Goal: Task Accomplishment & Management: Manage account settings

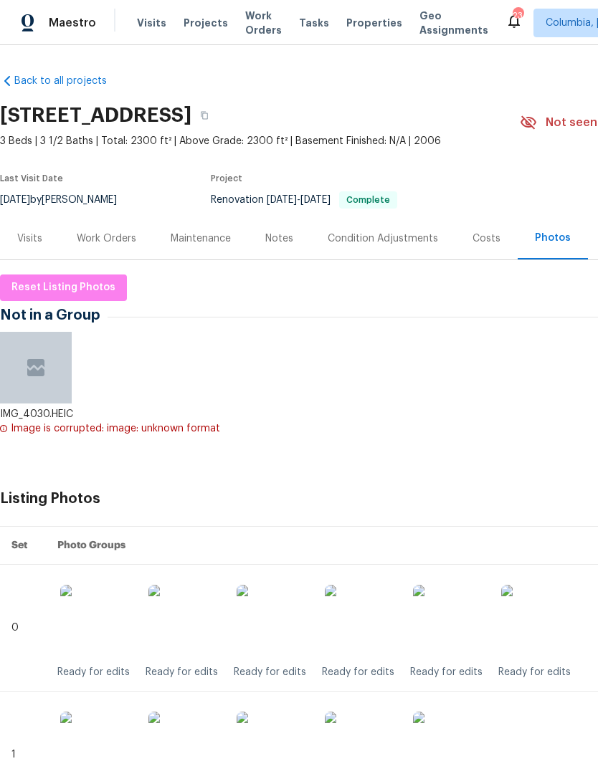
click at [281, 228] on div "Notes" at bounding box center [279, 238] width 62 height 42
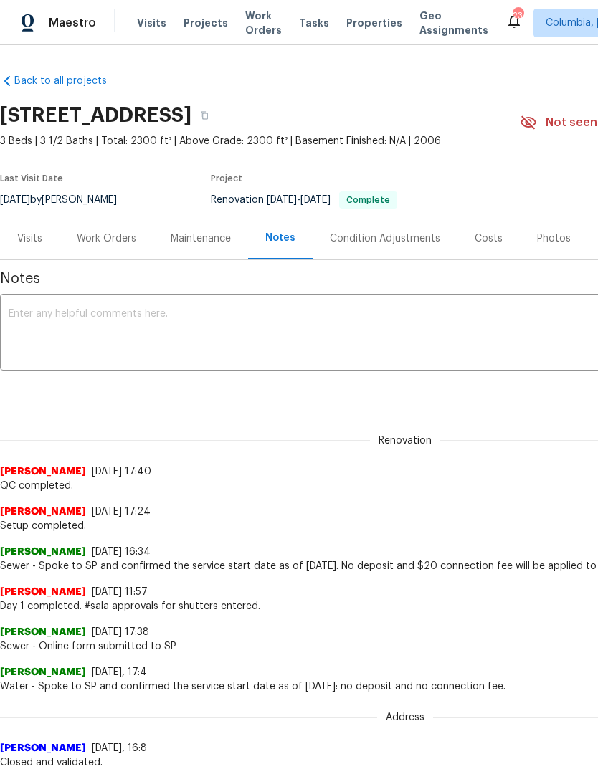
click at [34, 336] on textarea at bounding box center [405, 334] width 793 height 50
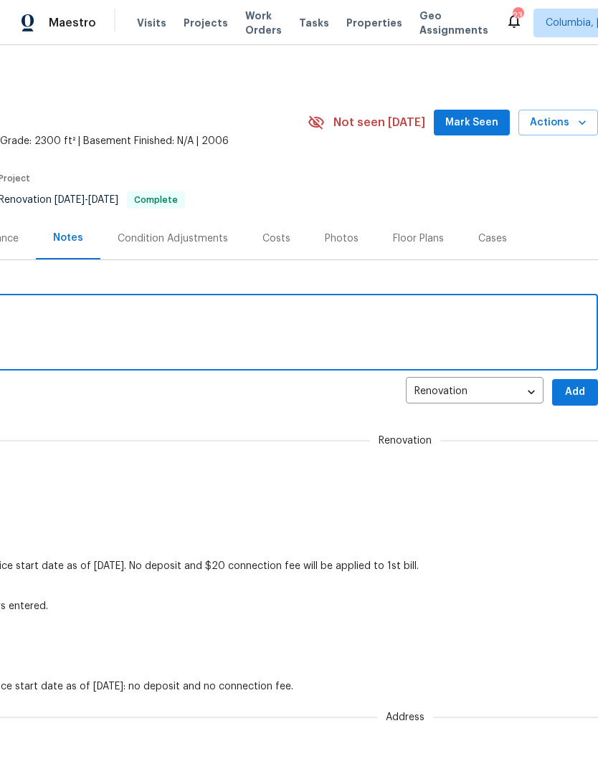
scroll to position [0, 212]
type textarea "Listing photos uploaded."
click at [573, 391] on span "Add" at bounding box center [574, 392] width 23 height 18
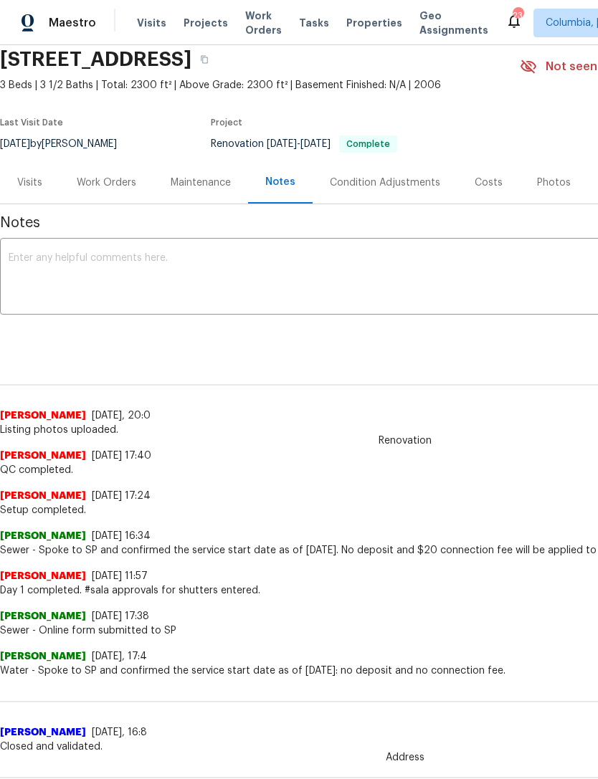
scroll to position [56, 0]
click at [102, 173] on div "Work Orders" at bounding box center [106, 182] width 94 height 42
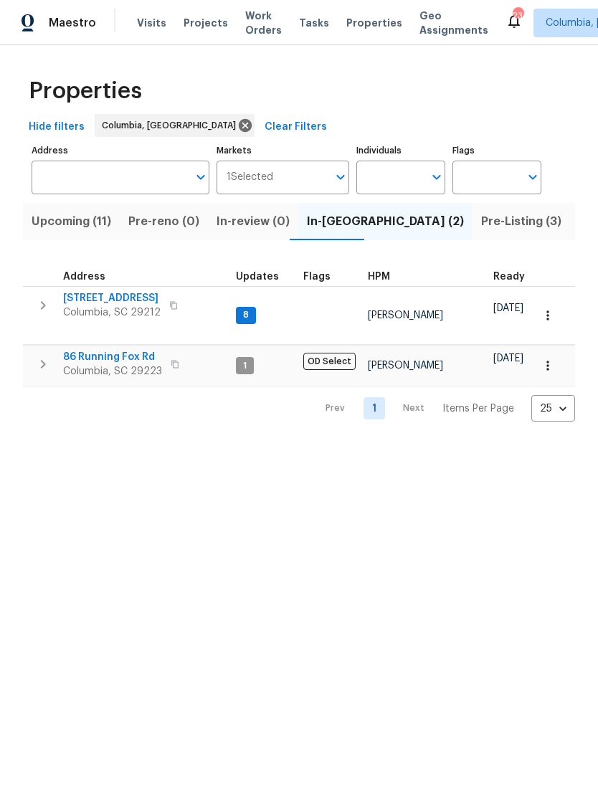
click at [84, 297] on span "[STREET_ADDRESS]" at bounding box center [111, 298] width 97 height 14
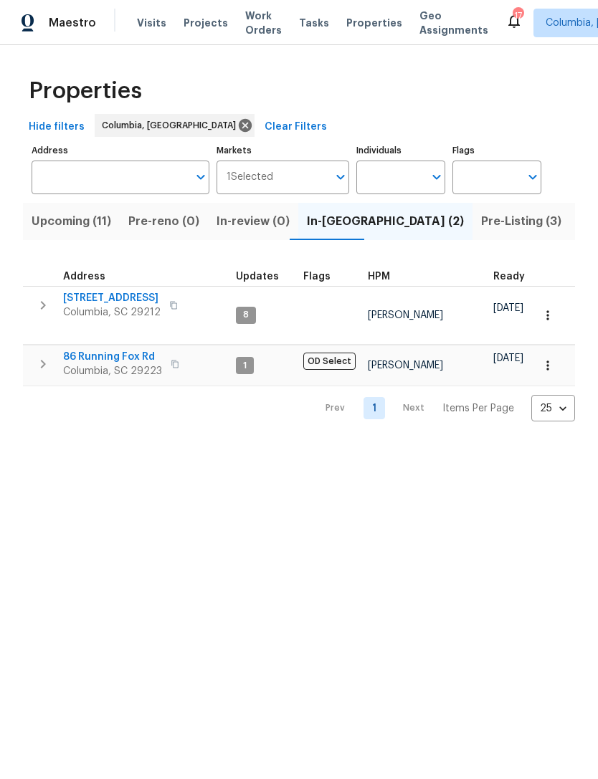
click at [55, 226] on span "Upcoming (11)" at bounding box center [72, 221] width 80 height 20
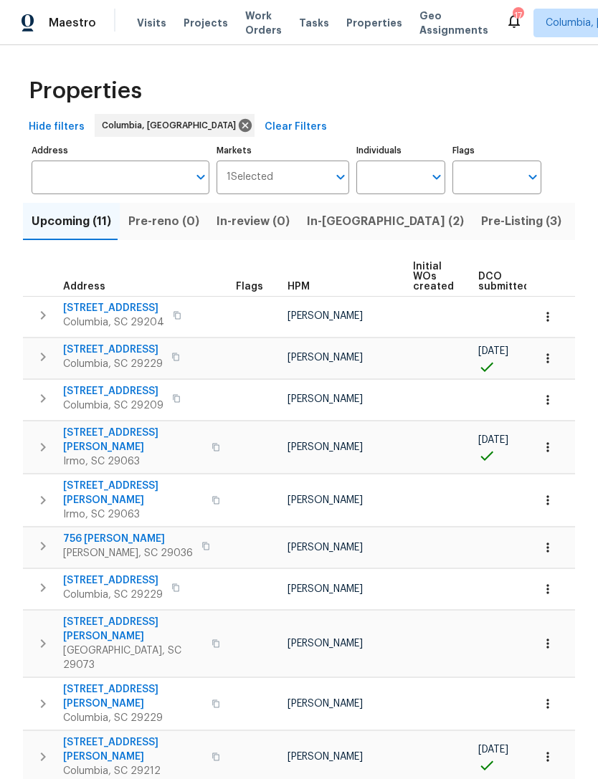
click at [104, 348] on span "385 Sterling Cove Rd" at bounding box center [113, 350] width 100 height 14
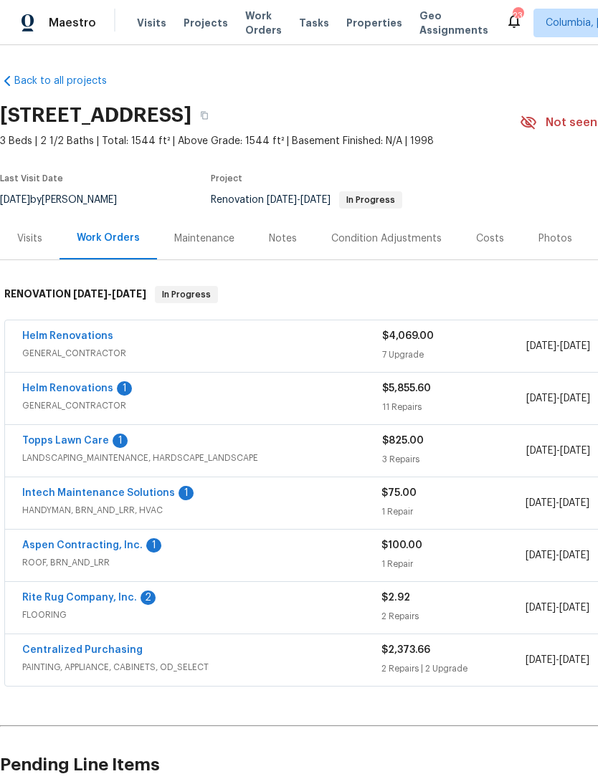
click at [52, 545] on link "Aspen Contracting, Inc." at bounding box center [82, 545] width 120 height 10
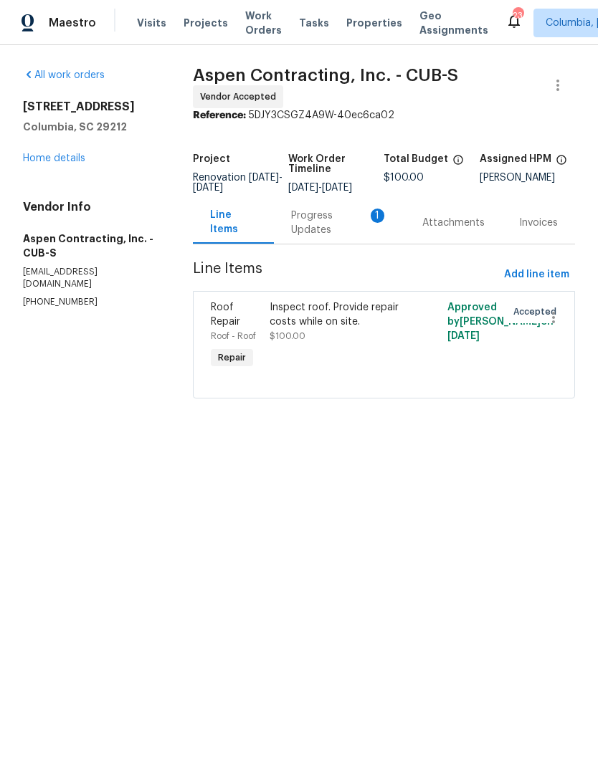
click at [319, 229] on div "Progress Updates 1" at bounding box center [339, 223] width 97 height 29
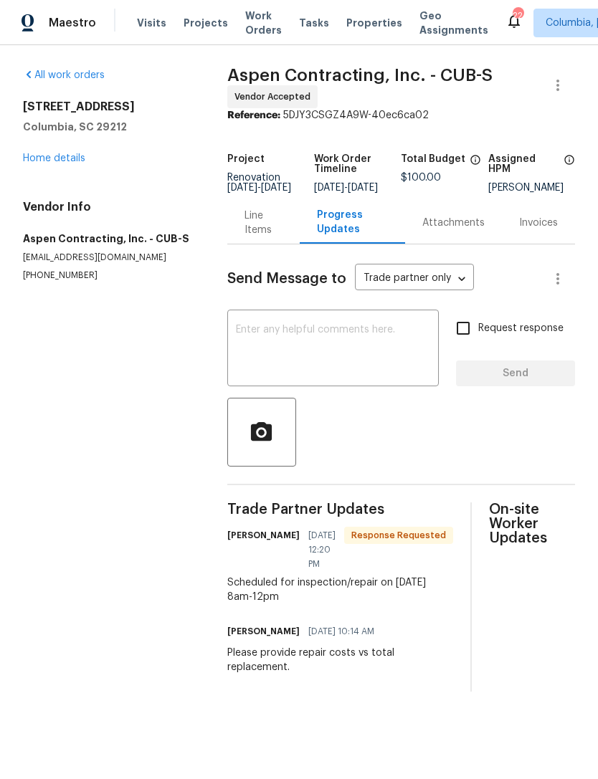
click at [25, 163] on link "Home details" at bounding box center [54, 158] width 62 height 10
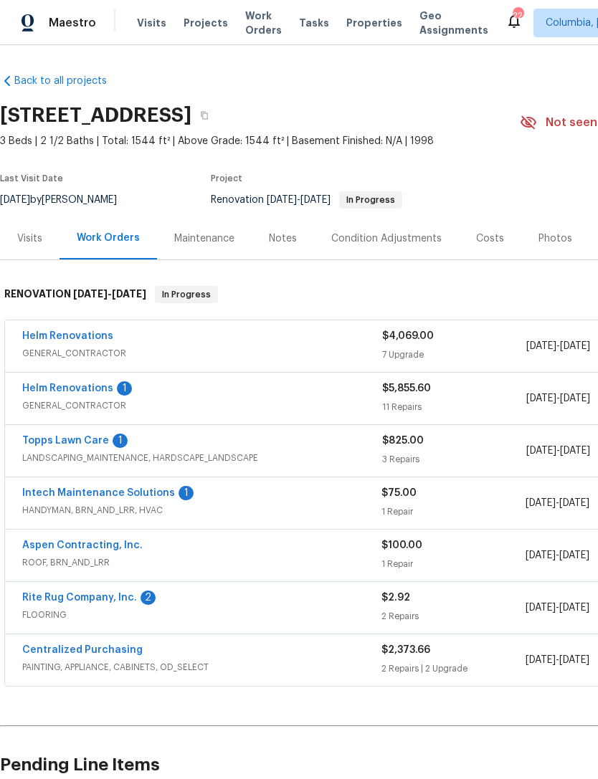
click at [42, 594] on link "Rite Rug Company, Inc." at bounding box center [79, 598] width 115 height 10
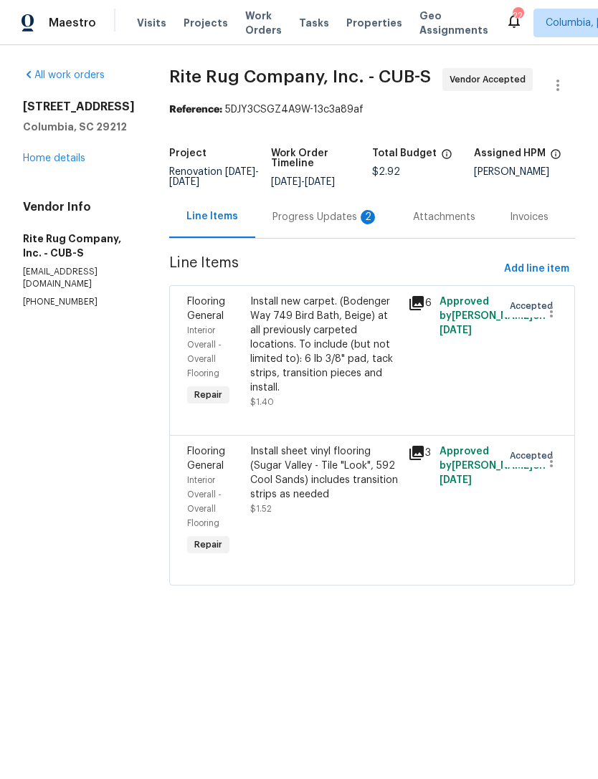
click at [313, 224] on div "Progress Updates 2" at bounding box center [325, 217] width 106 height 14
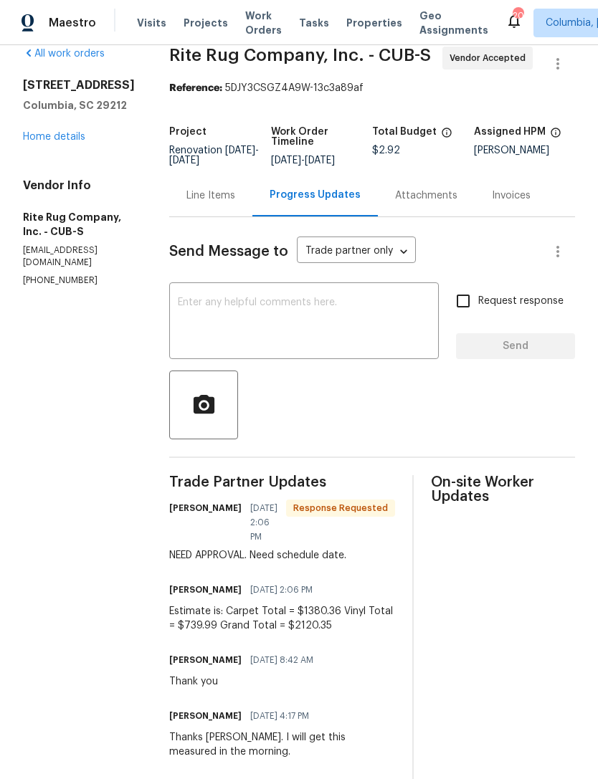
scroll to position [24, 0]
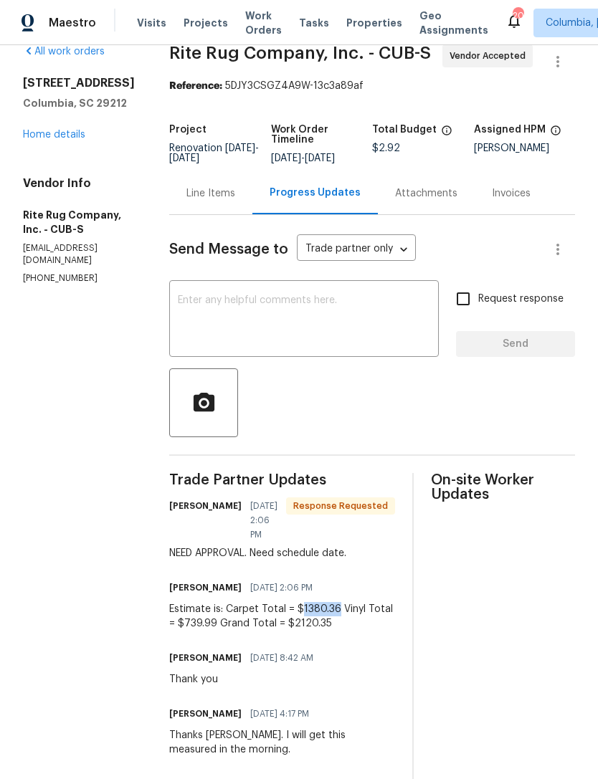
copy div "1380.36"
click at [207, 201] on div "Line Items" at bounding box center [210, 193] width 49 height 14
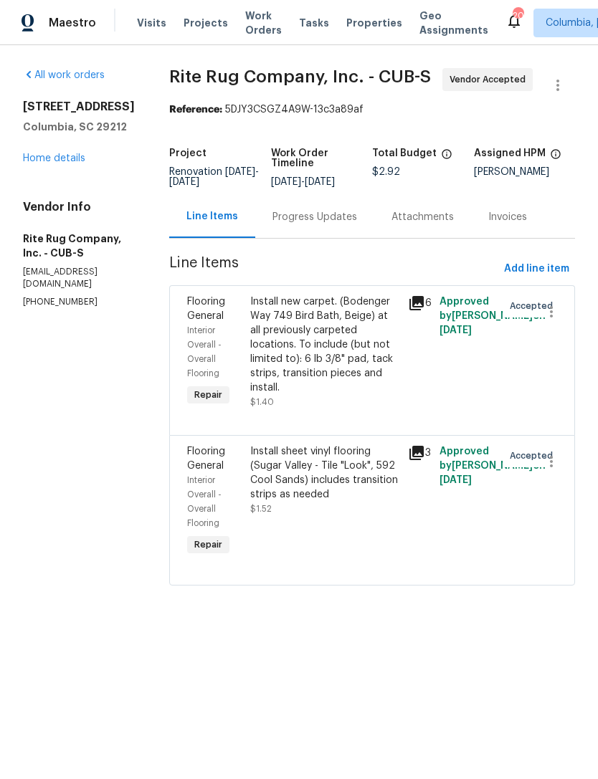
click at [326, 381] on div "Install new carpet. (Bodenger Way 749 Bird Bath, Beige) at all previously carpe…" at bounding box center [324, 345] width 149 height 100
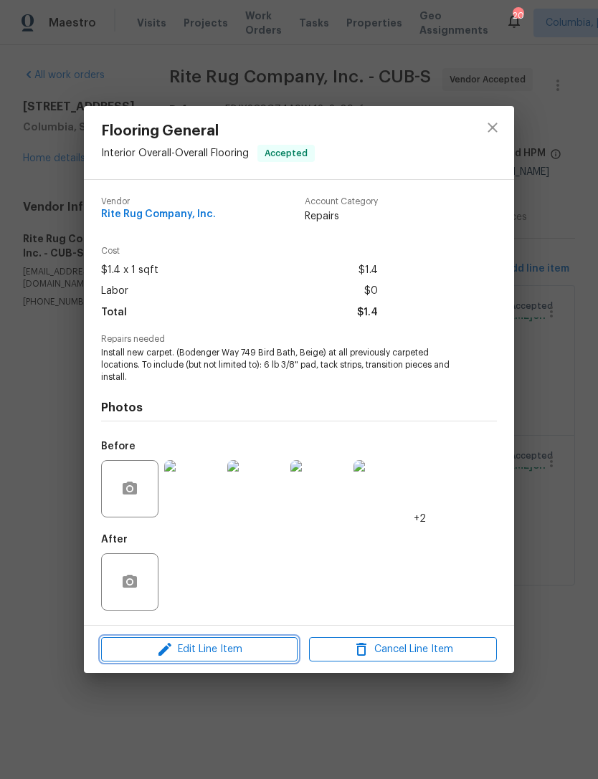
click at [223, 651] on span "Edit Line Item" at bounding box center [199, 650] width 188 height 18
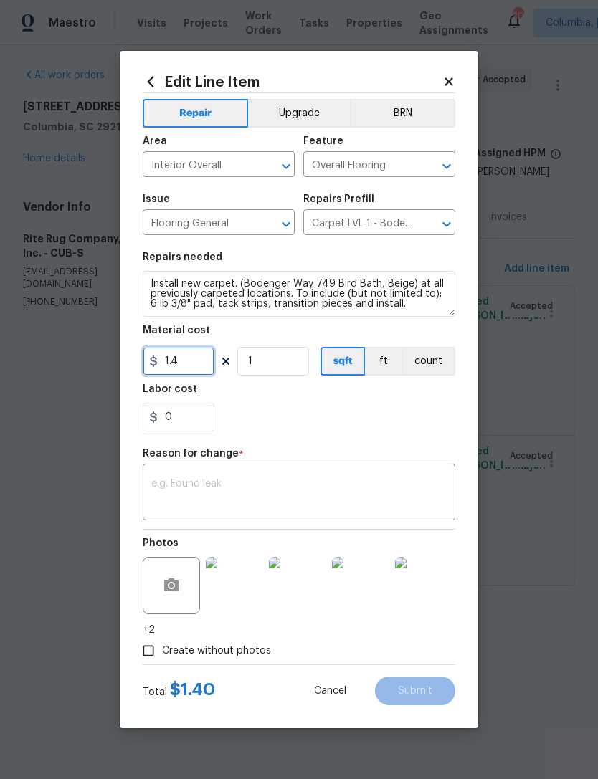
click at [190, 366] on input "1.4" at bounding box center [179, 361] width 72 height 29
type input "0"
click at [178, 360] on input "0" at bounding box center [179, 361] width 72 height 29
click at [193, 495] on textarea at bounding box center [298, 494] width 295 height 30
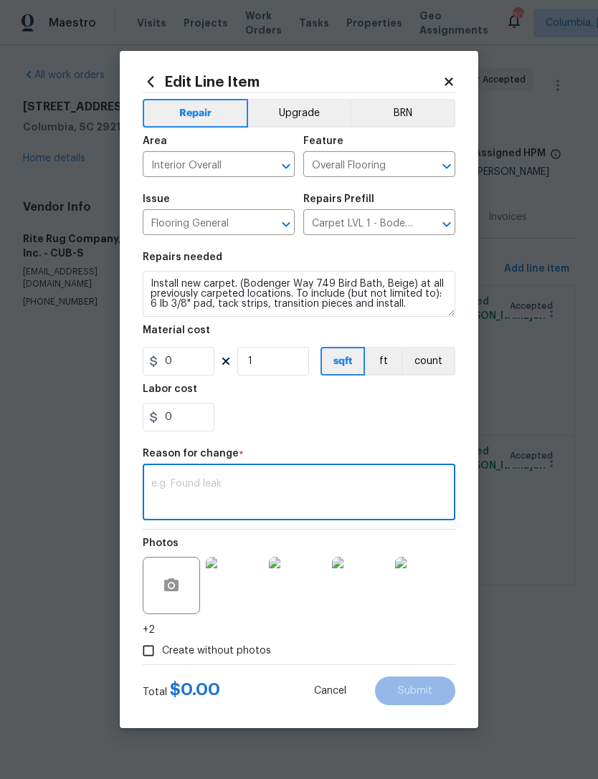
click at [160, 489] on textarea at bounding box center [298, 494] width 295 height 30
click at [160, 485] on textarea at bounding box center [298, 494] width 295 height 30
paste textarea "1380.36"
type textarea "1380.36"
click at [173, 360] on input "0" at bounding box center [179, 361] width 72 height 29
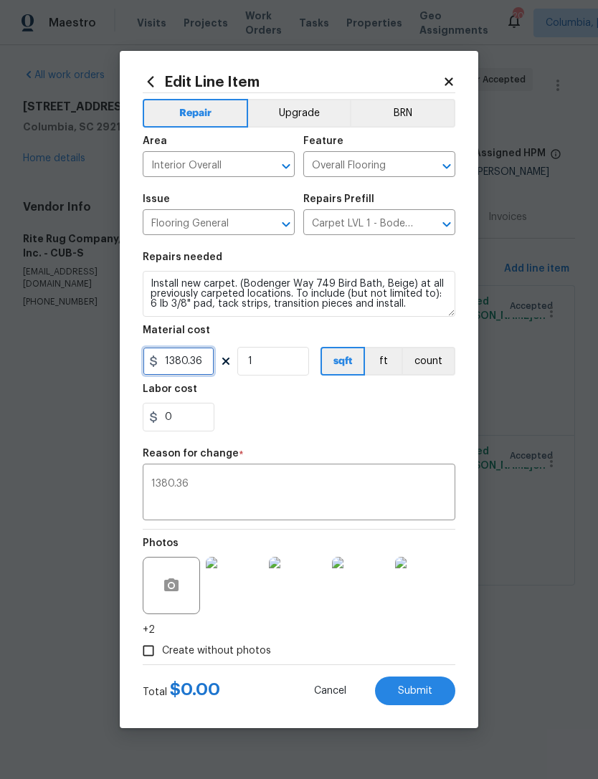
type input "1380.36"
click at [317, 403] on div "Labor cost" at bounding box center [299, 393] width 312 height 19
click at [224, 474] on div "1380.36 x ​" at bounding box center [299, 493] width 312 height 53
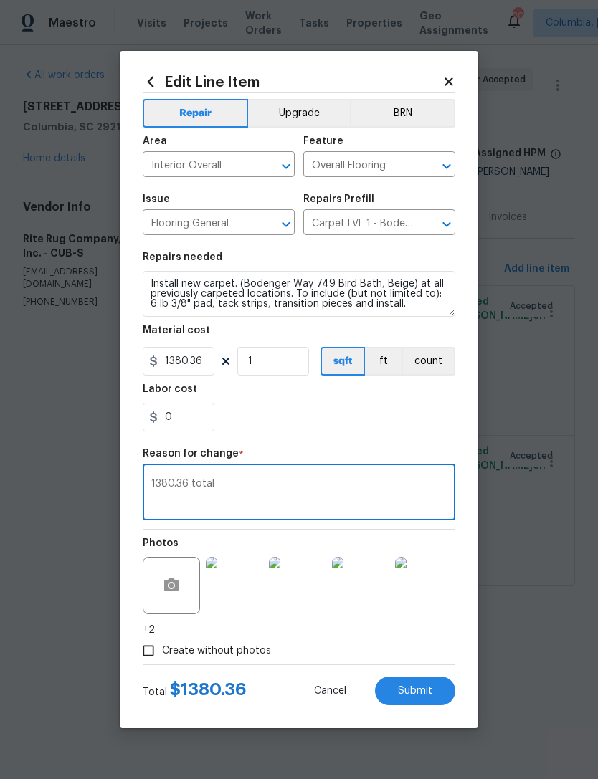
type textarea "1380.36 total"
click at [349, 438] on section "Repairs needed Install new carpet. (Bodenger Way 749 Bird Bath, Beige) at all p…" at bounding box center [299, 342] width 312 height 196
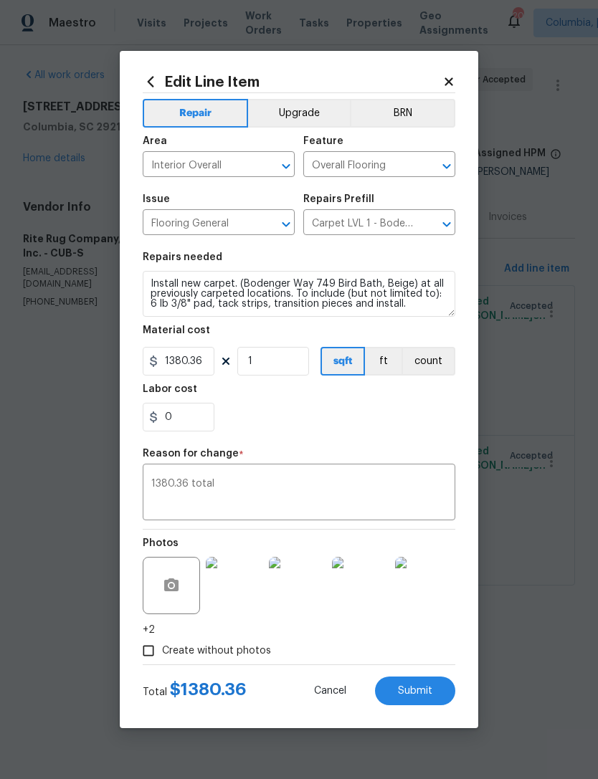
click at [416, 693] on span "Submit" at bounding box center [415, 691] width 34 height 11
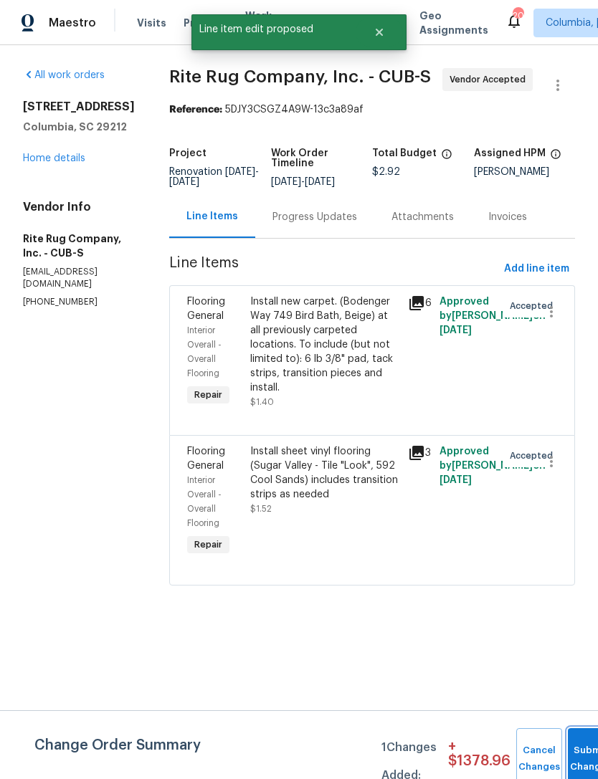
click at [588, 755] on button "Submit Changes" at bounding box center [591, 759] width 46 height 62
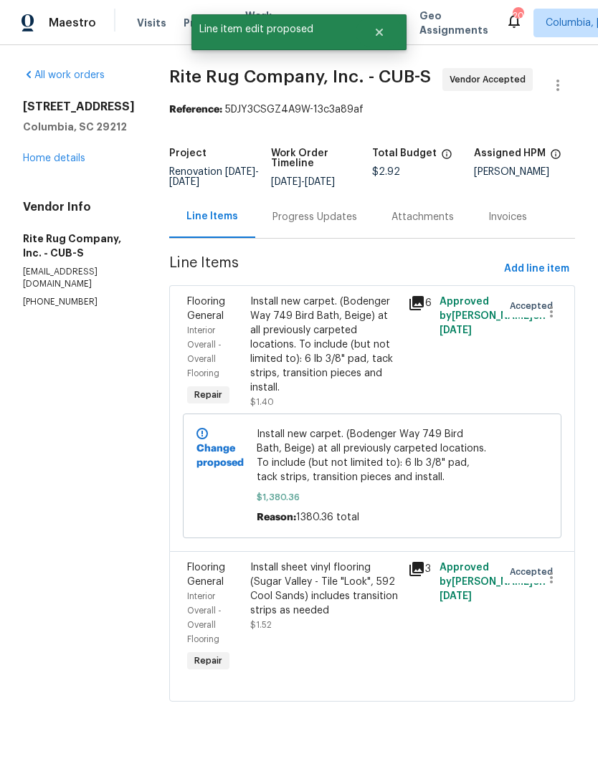
click at [338, 618] on div "Install sheet vinyl flooring (Sugar Valley - Tile "Look", 592 Cool Sands) inclu…" at bounding box center [324, 588] width 149 height 57
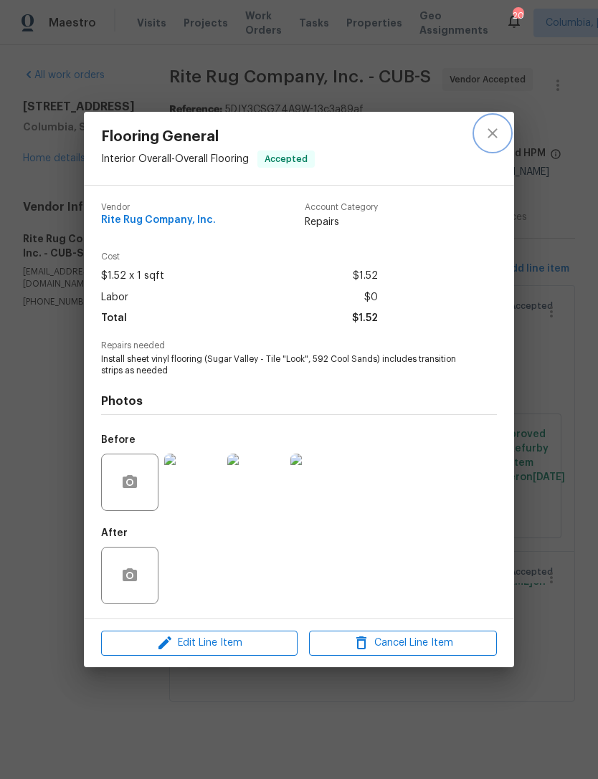
click at [487, 130] on icon "close" at bounding box center [492, 133] width 17 height 17
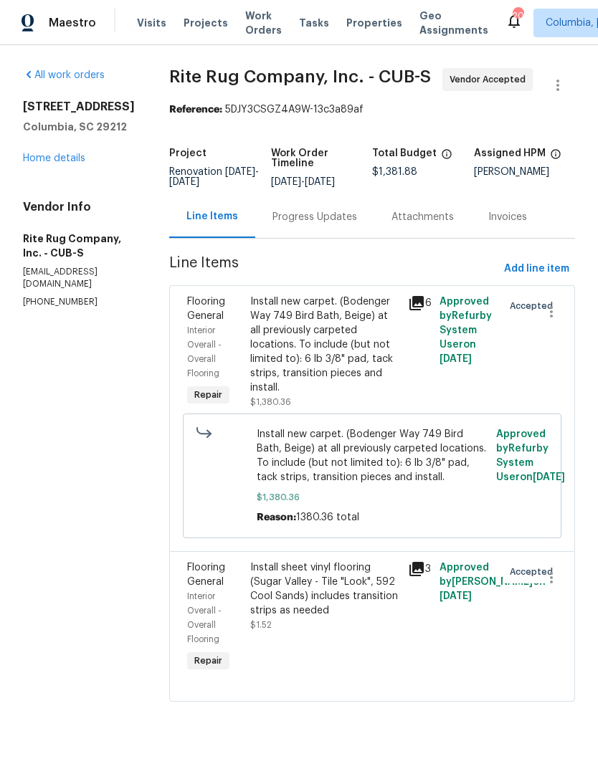
click at [315, 224] on div "Progress Updates" at bounding box center [314, 217] width 85 height 14
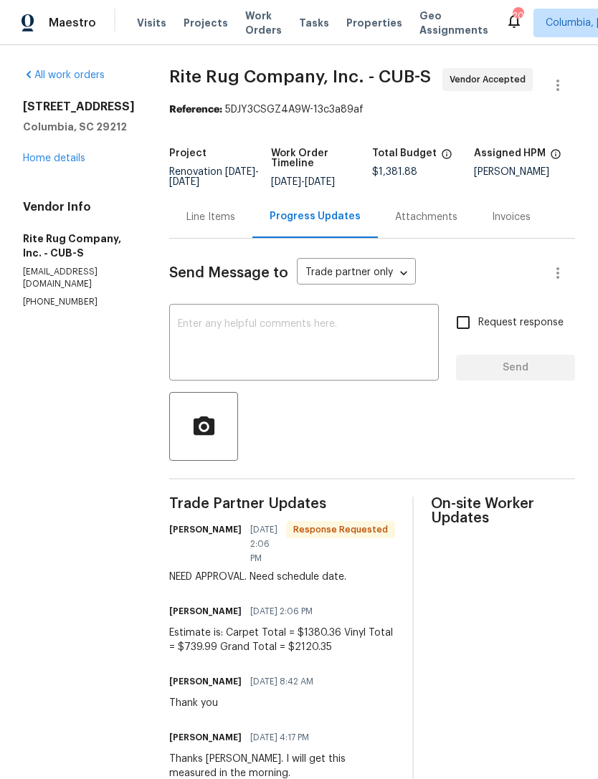
click at [221, 646] on div "Estimate is: Carpet Total = $1380.36 Vinyl Total = $739.99 Grand Total = $2120.…" at bounding box center [282, 640] width 226 height 29
click at [224, 648] on div "Estimate is: Carpet Total = $1380.36 Vinyl Total = $739.99 Grand Total = $2120.…" at bounding box center [282, 640] width 226 height 29
copy div "739.99"
click at [191, 235] on div "Line Items" at bounding box center [210, 217] width 83 height 42
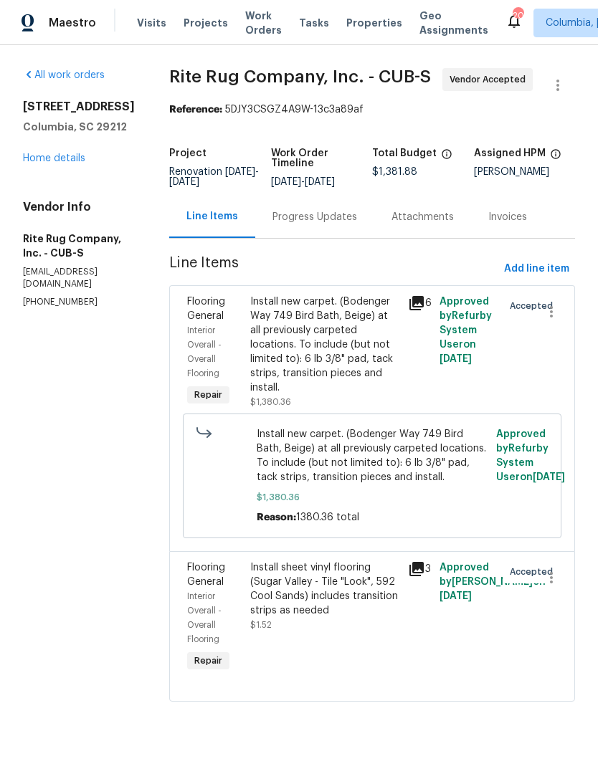
click at [320, 616] on div "Install sheet vinyl flooring (Sugar Valley - Tile "Look", 592 Cool Sands) inclu…" at bounding box center [324, 588] width 149 height 57
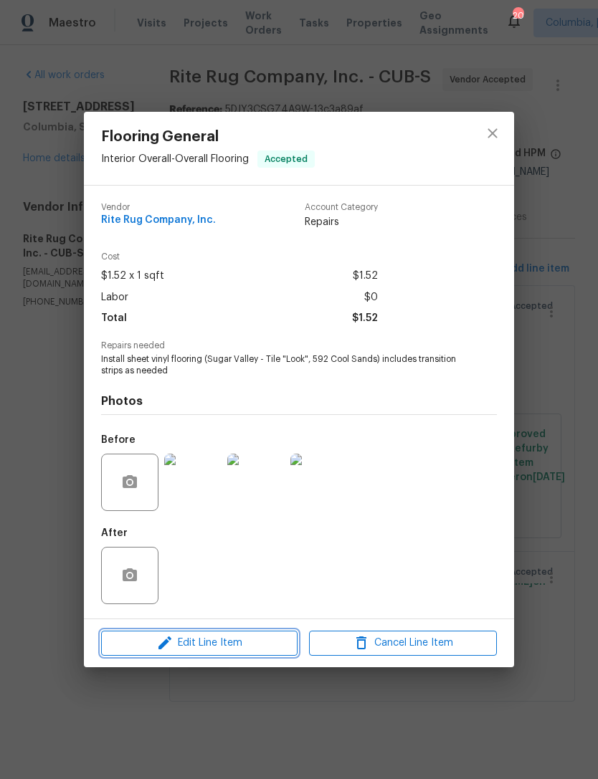
click at [229, 654] on button "Edit Line Item" at bounding box center [199, 643] width 196 height 25
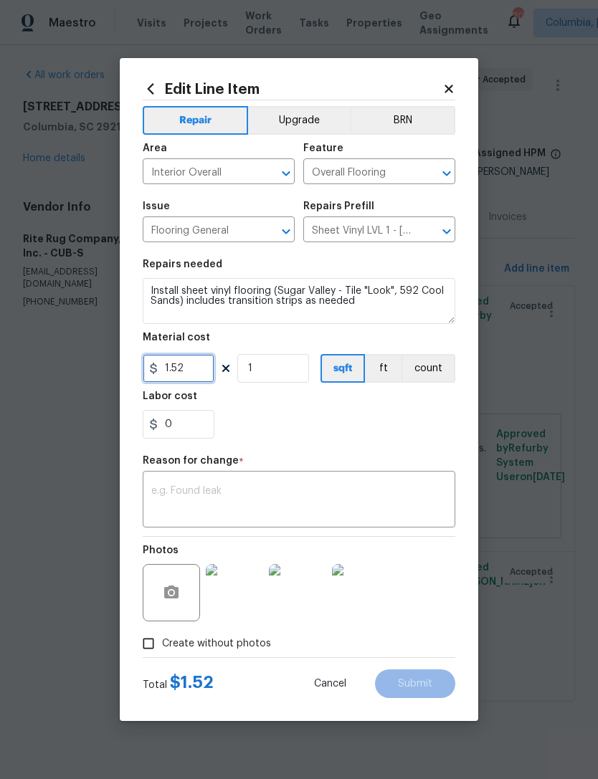
click at [198, 365] on input "1.52" at bounding box center [179, 368] width 72 height 29
click at [259, 483] on div "x ​" at bounding box center [299, 500] width 312 height 53
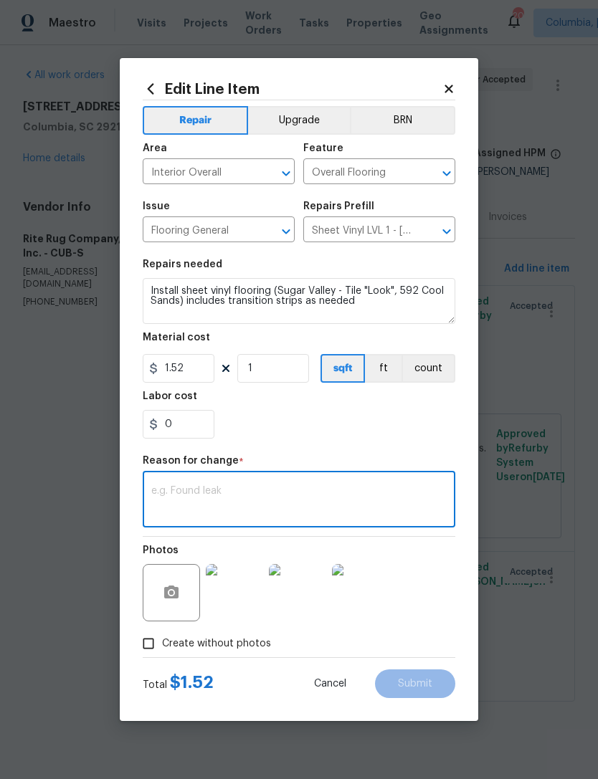
click at [221, 492] on textarea at bounding box center [298, 501] width 295 height 30
paste textarea "739.99"
type textarea "739.99 Total"
click at [307, 426] on div "0" at bounding box center [299, 424] width 312 height 29
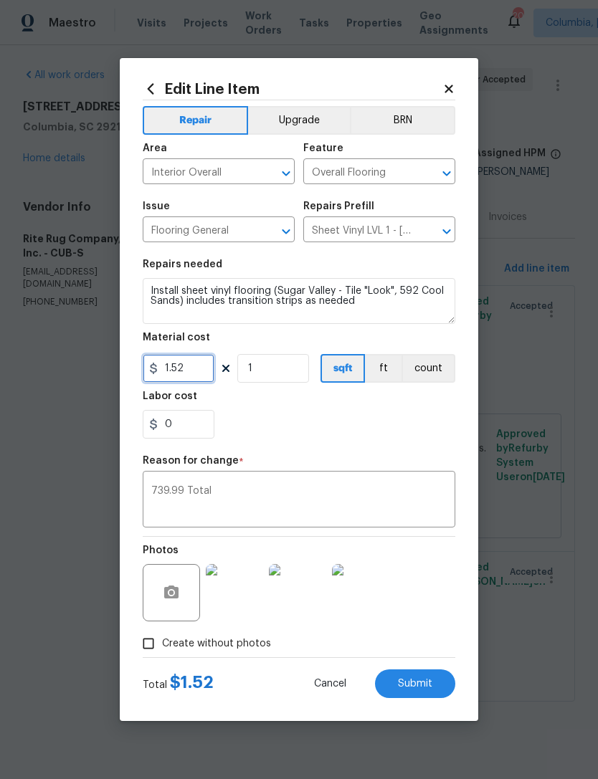
click at [180, 375] on input "1.52" at bounding box center [179, 368] width 72 height 29
type input "739.99"
click at [312, 418] on div "0" at bounding box center [299, 424] width 312 height 29
click at [423, 676] on button "Submit" at bounding box center [415, 683] width 80 height 29
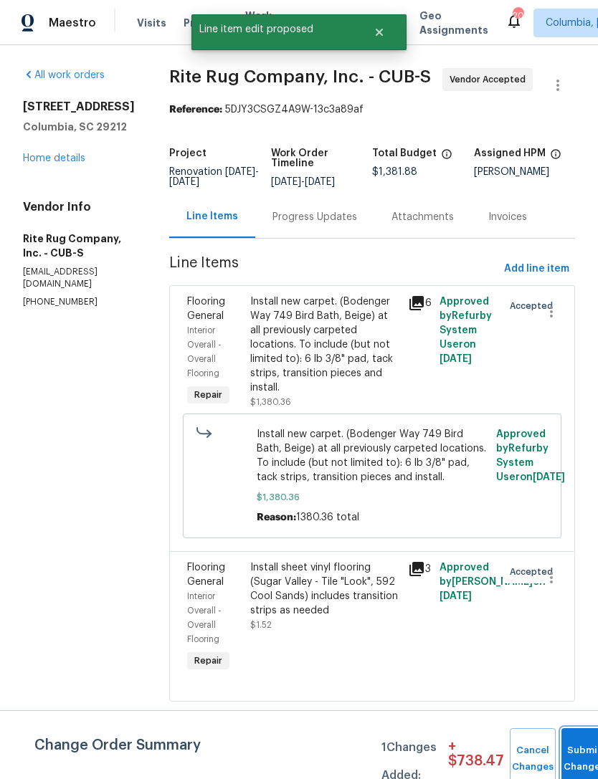
click at [578, 752] on button "Submit Changes" at bounding box center [584, 759] width 46 height 62
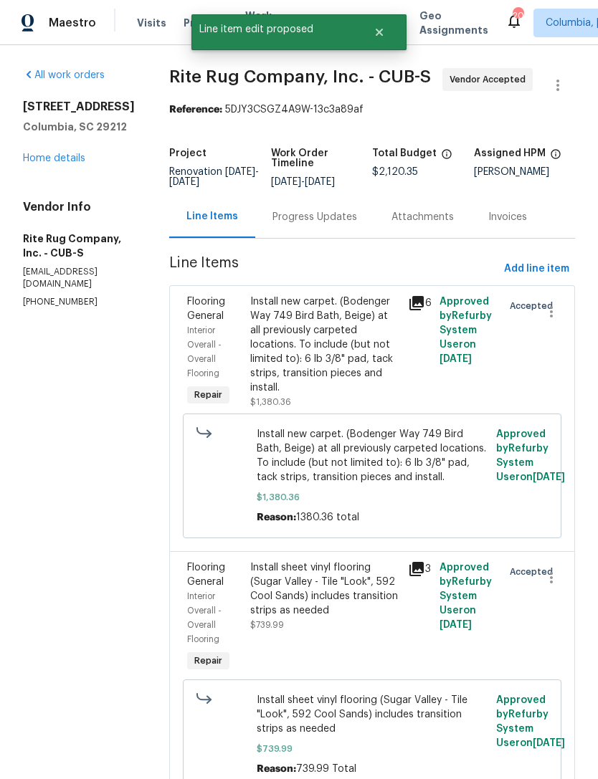
click at [29, 158] on link "Home details" at bounding box center [54, 158] width 62 height 10
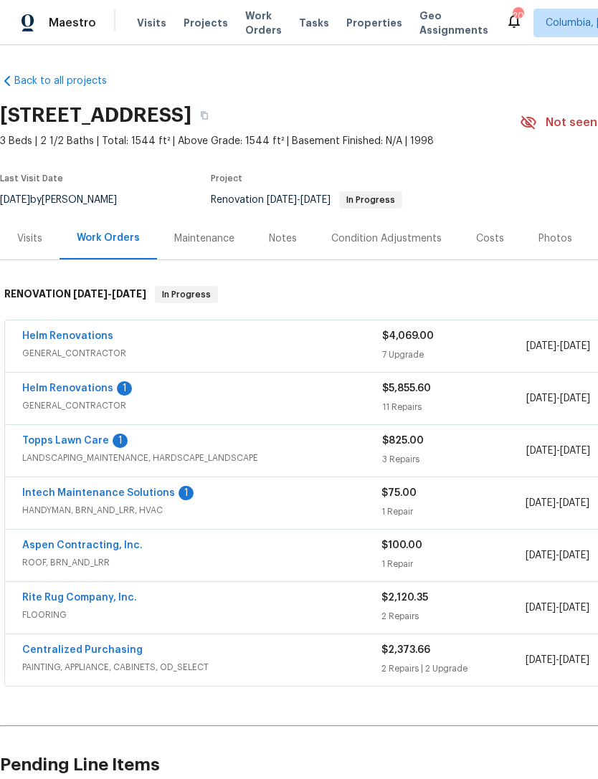
click at [42, 439] on link "Topps Lawn Care" at bounding box center [65, 441] width 87 height 10
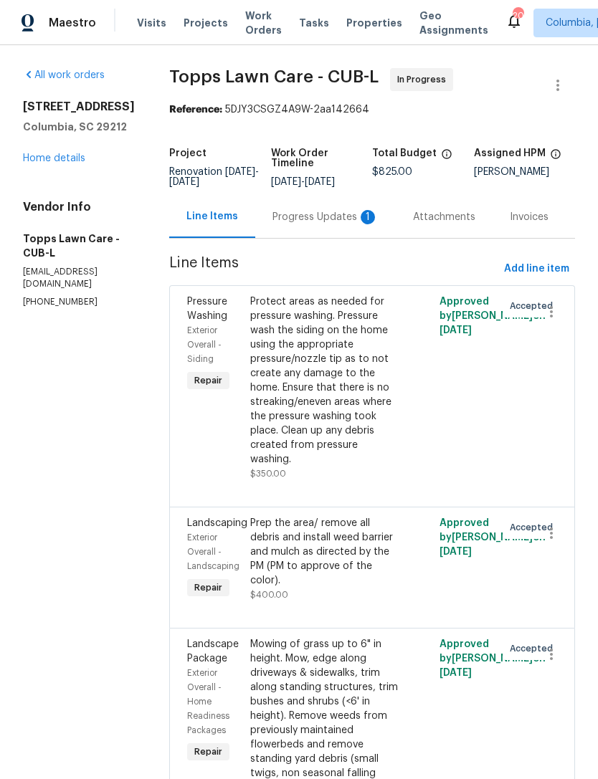
click at [291, 223] on div "Progress Updates 1" at bounding box center [325, 217] width 106 height 14
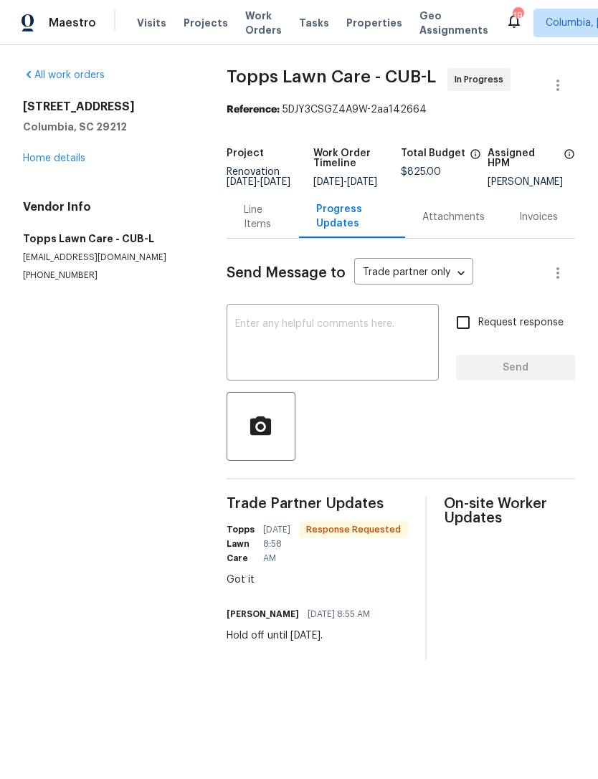
click at [28, 159] on link "Home details" at bounding box center [54, 158] width 62 height 10
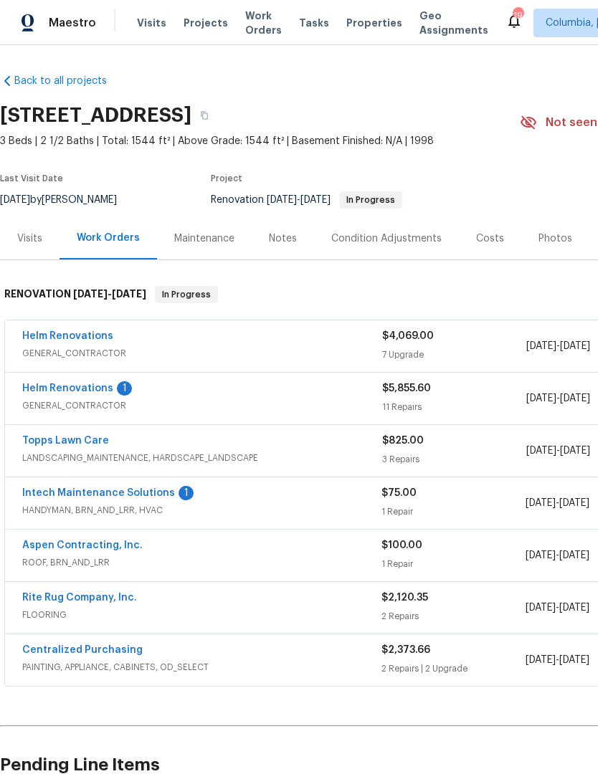
click at [41, 383] on link "Helm Renovations" at bounding box center [67, 388] width 91 height 10
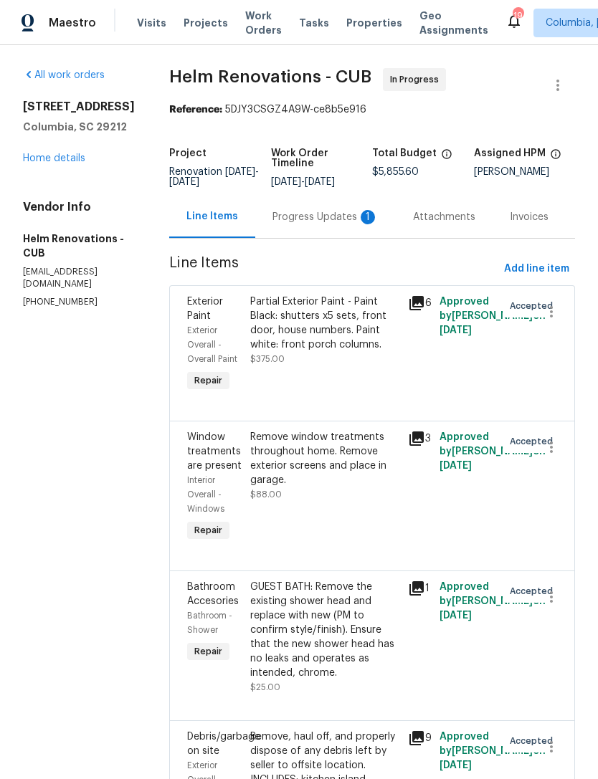
click at [311, 224] on div "Progress Updates 1" at bounding box center [325, 217] width 106 height 14
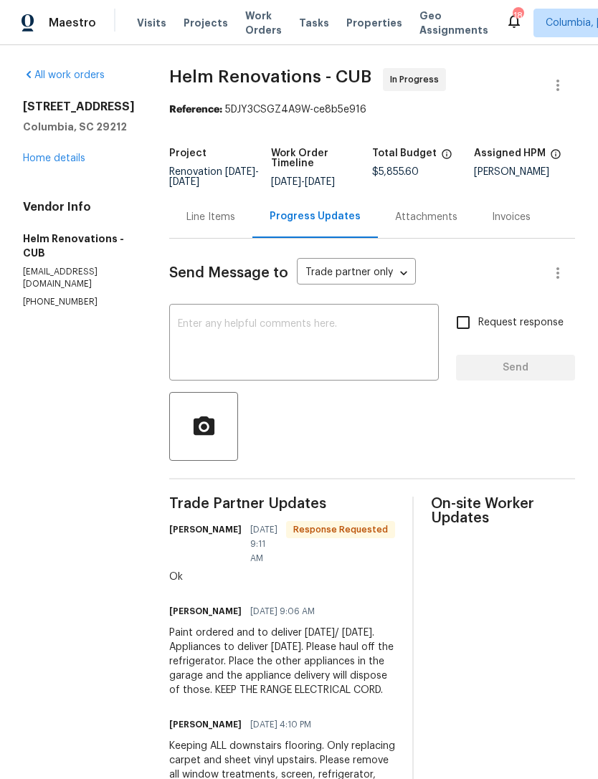
click at [24, 162] on link "Home details" at bounding box center [54, 158] width 62 height 10
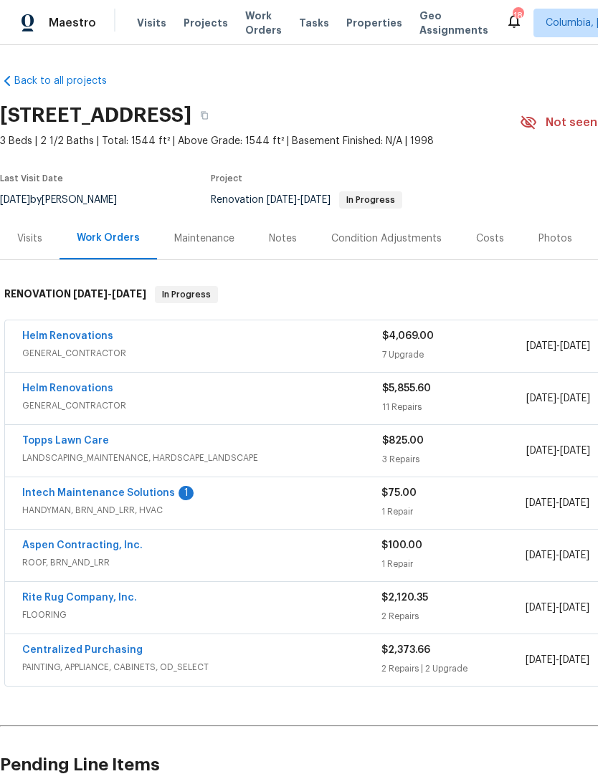
click at [35, 488] on link "Intech Maintenance Solutions" at bounding box center [98, 493] width 153 height 10
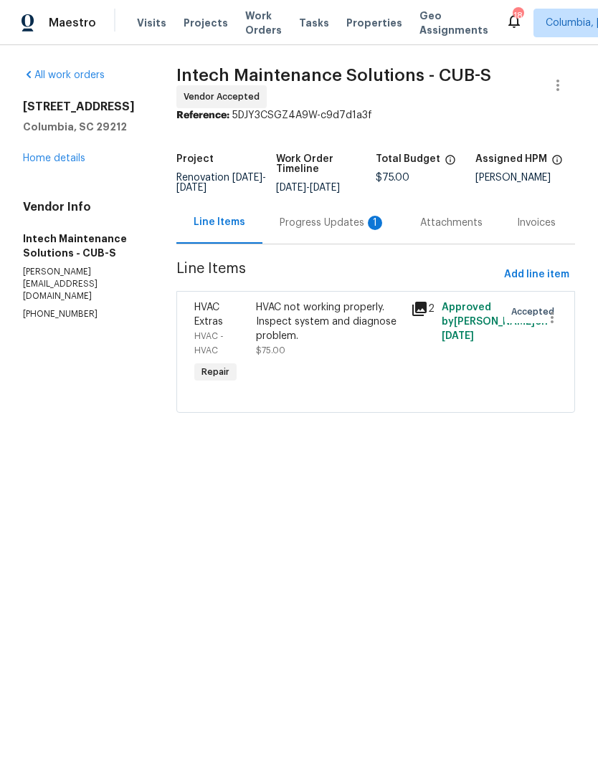
click at [331, 230] on div "Progress Updates 1" at bounding box center [332, 223] width 106 height 14
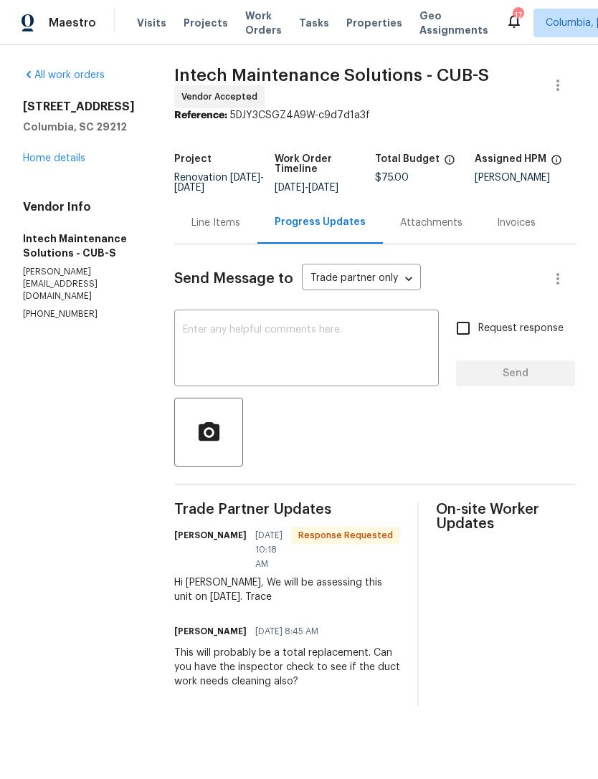
click at [302, 343] on textarea at bounding box center [306, 350] width 247 height 50
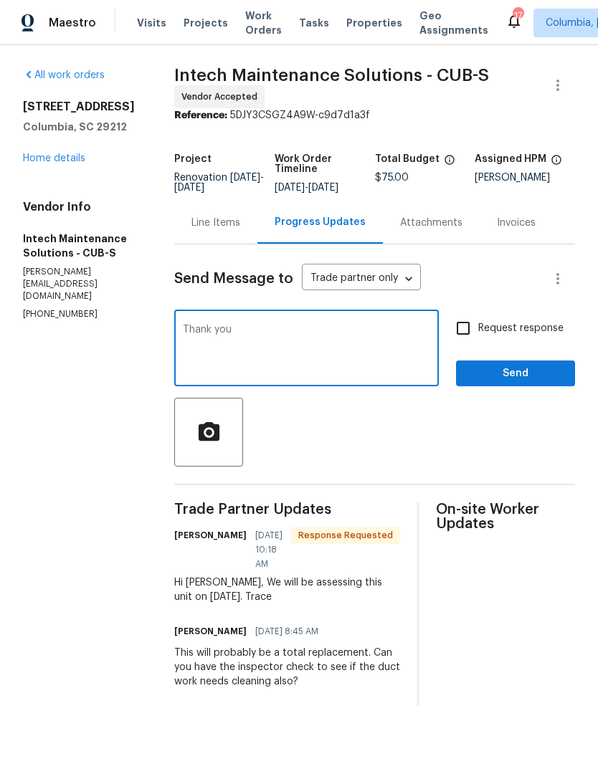
type textarea "Thank you"
click at [517, 383] on span "Send" at bounding box center [515, 374] width 96 height 18
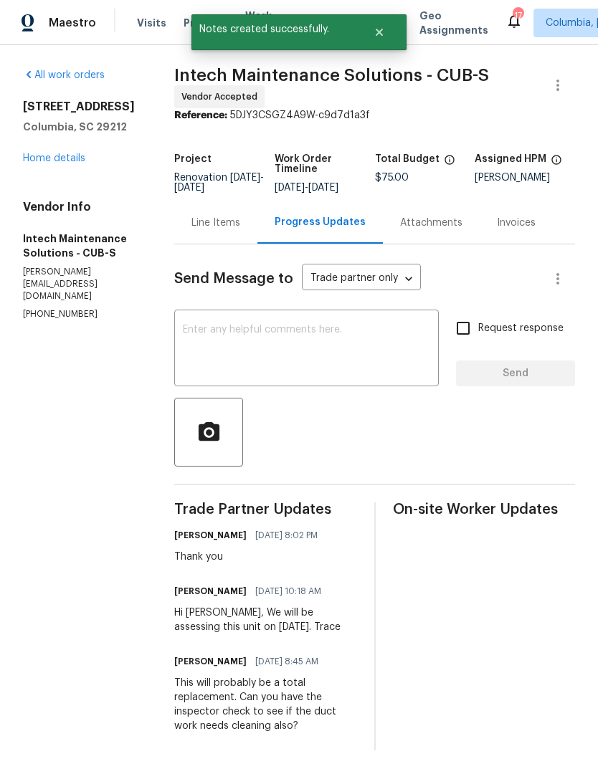
click at [30, 161] on link "Home details" at bounding box center [54, 158] width 62 height 10
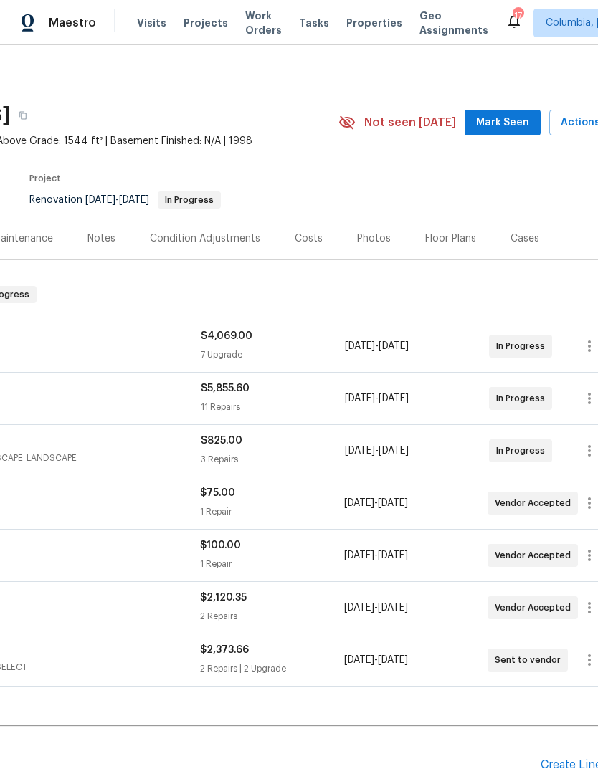
scroll to position [0, 181]
click at [360, 241] on div "Photos" at bounding box center [375, 238] width 34 height 14
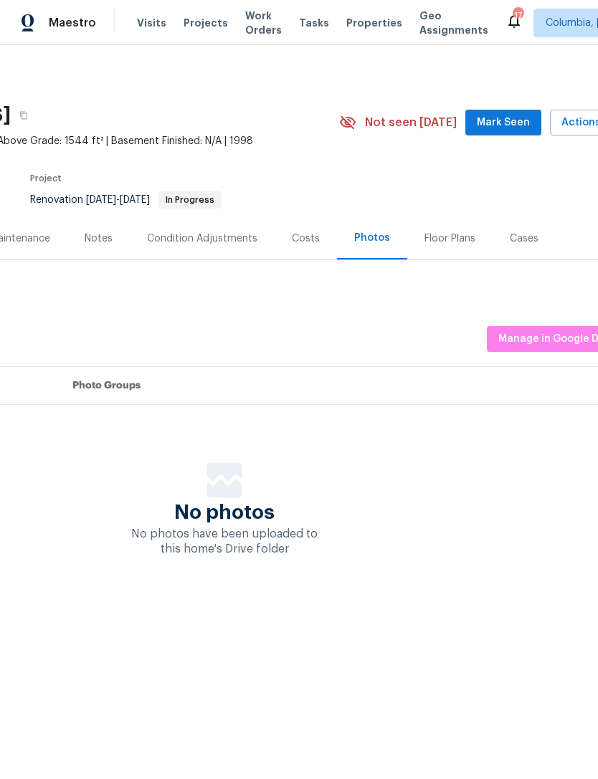
click at [83, 244] on div "Notes" at bounding box center [98, 238] width 62 height 42
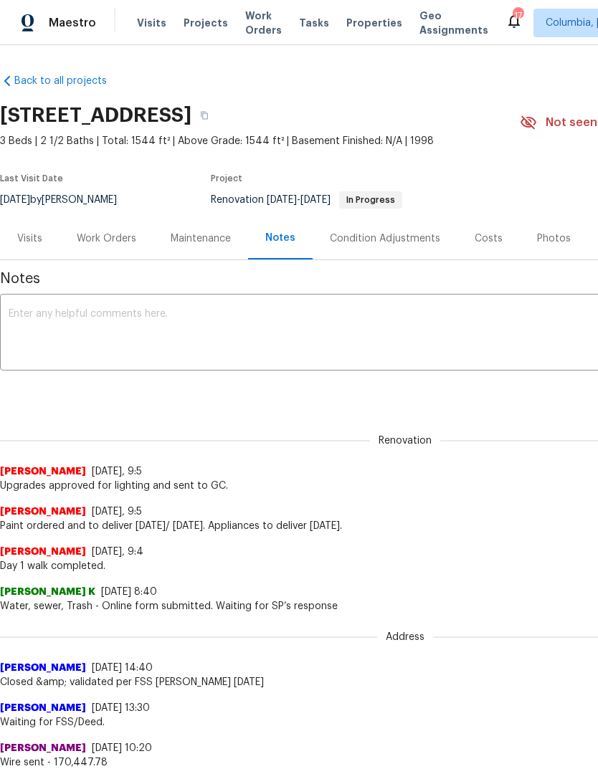
click at [27, 354] on textarea at bounding box center [405, 334] width 793 height 50
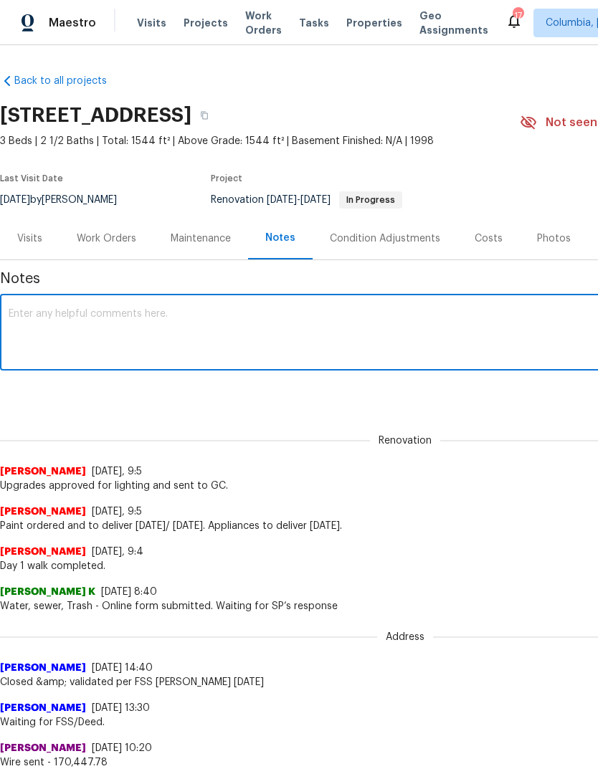
click at [92, 230] on div "Work Orders" at bounding box center [106, 238] width 94 height 42
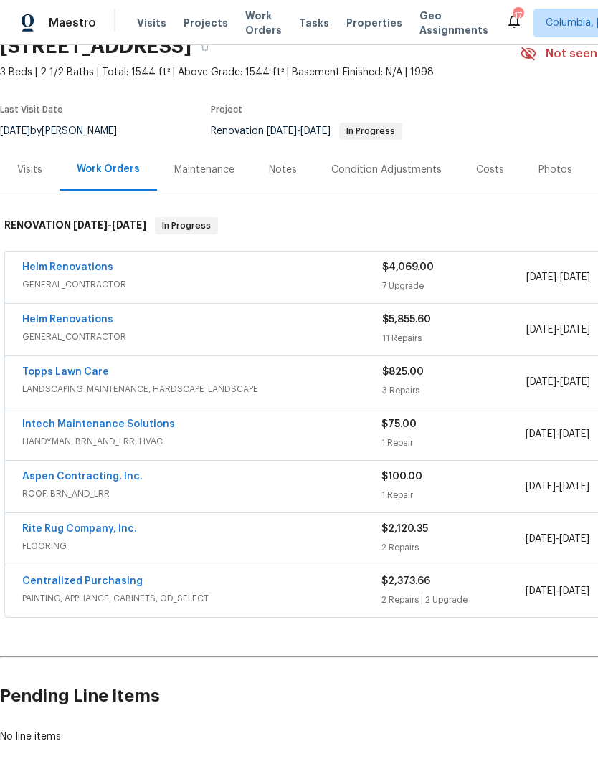
scroll to position [70, 0]
click at [44, 583] on link "Centralized Purchasing" at bounding box center [82, 580] width 120 height 10
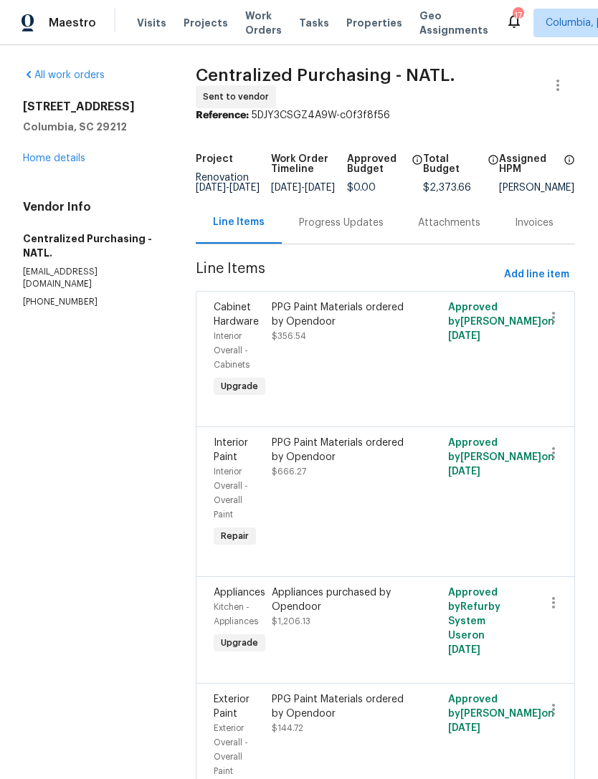
click at [58, 154] on link "Home details" at bounding box center [54, 158] width 62 height 10
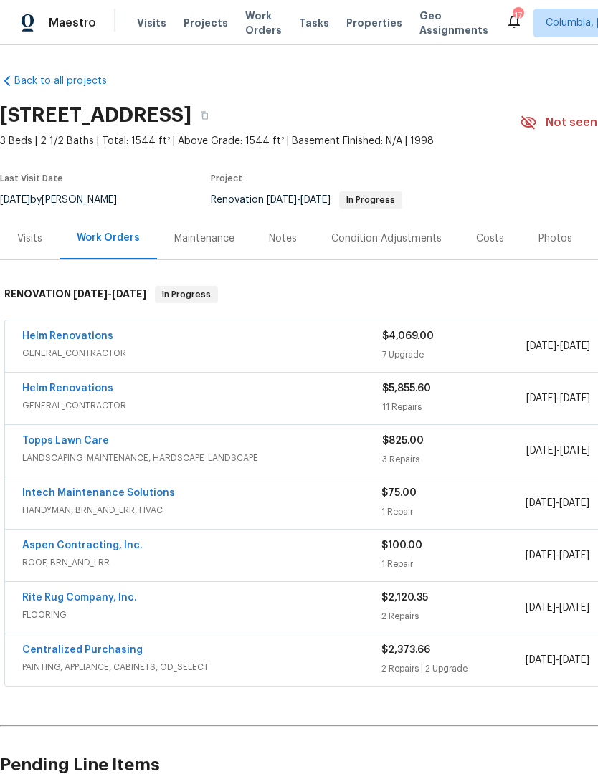
click at [545, 252] on div "Photos" at bounding box center [555, 238] width 68 height 42
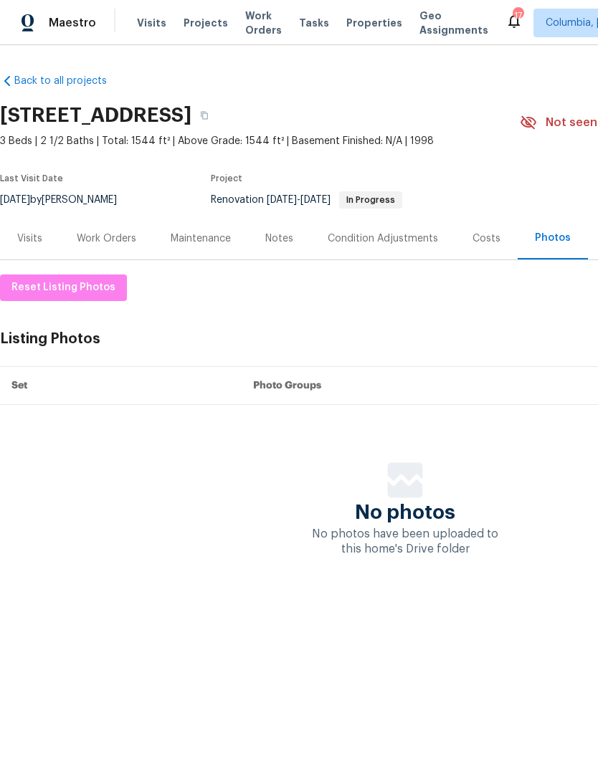
click at [277, 237] on div "Notes" at bounding box center [279, 238] width 28 height 14
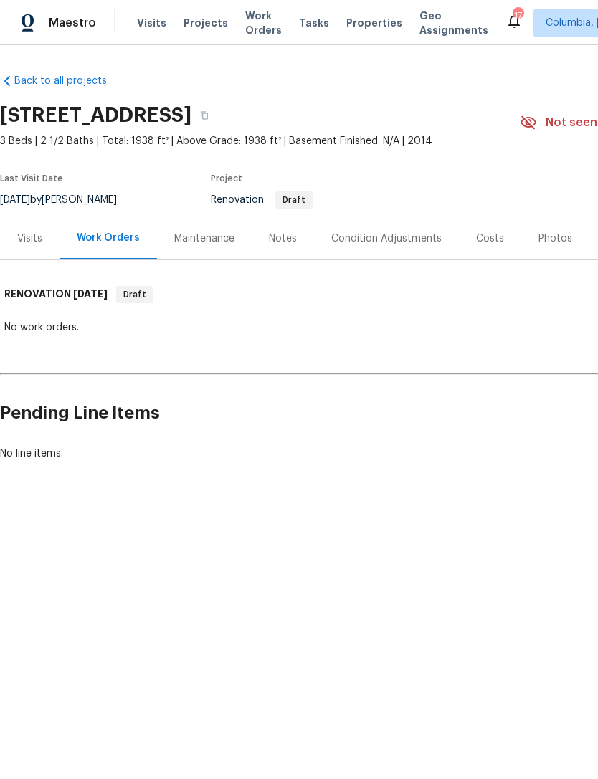
click at [492, 245] on div "Costs" at bounding box center [490, 238] width 28 height 14
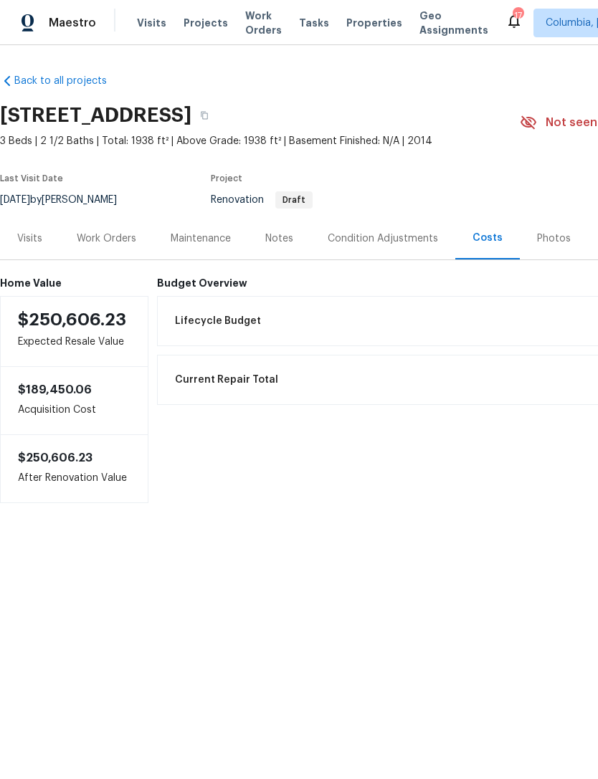
click at [379, 232] on div "Condition Adjustments" at bounding box center [382, 238] width 110 height 14
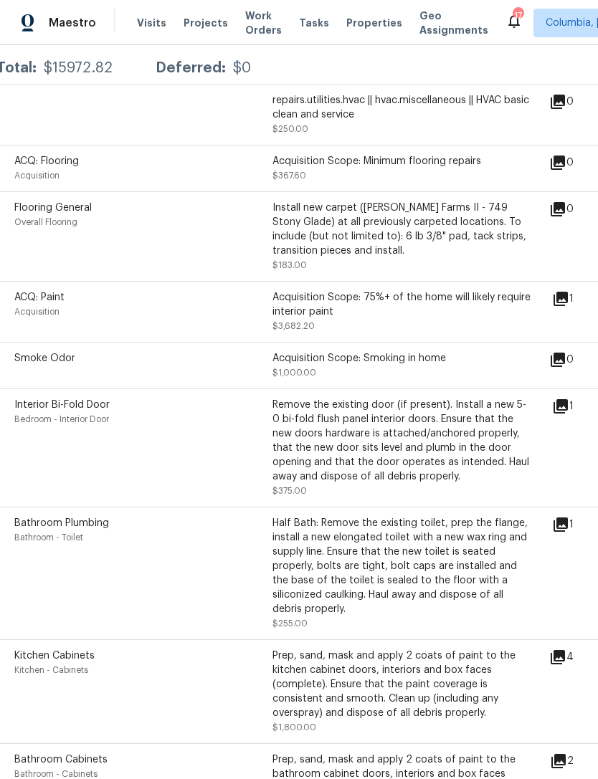
scroll to position [282, 4]
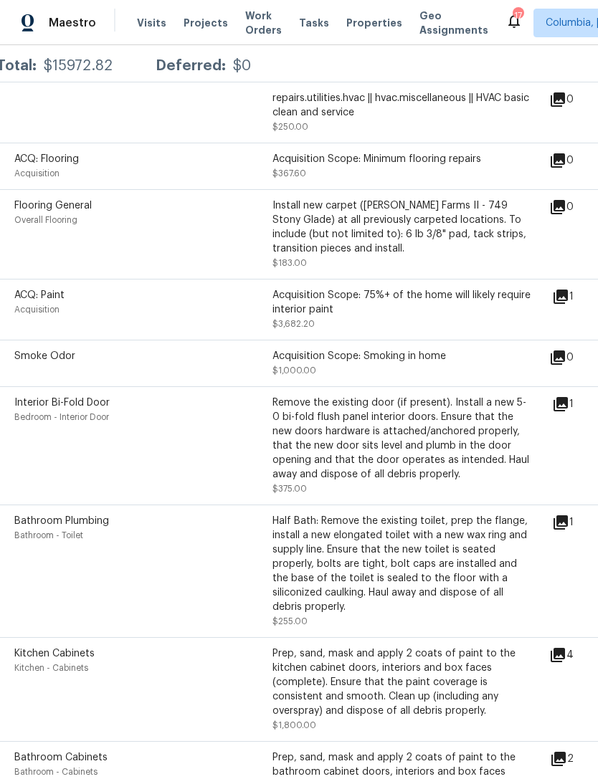
click at [568, 297] on icon at bounding box center [560, 296] width 14 height 14
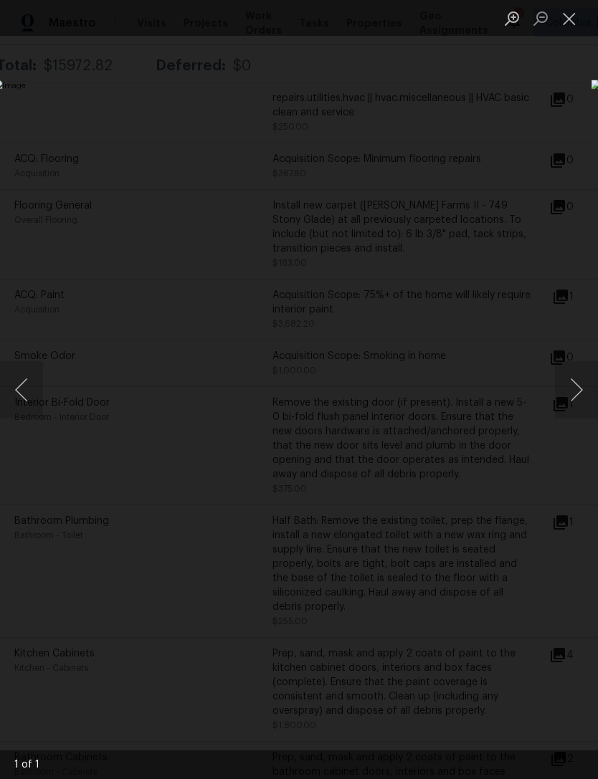
click at [422, 113] on div "Lightbox" at bounding box center [299, 389] width 598 height 779
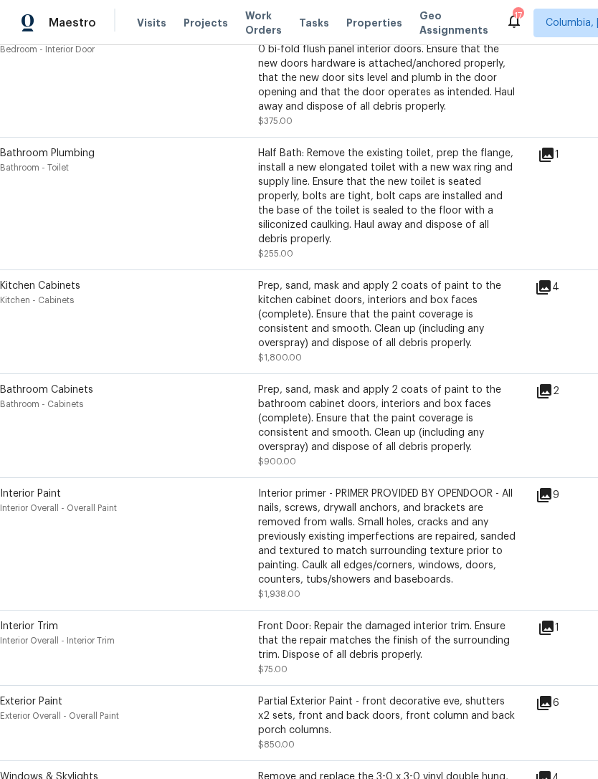
scroll to position [649, 19]
click at [551, 296] on icon at bounding box center [542, 287] width 17 height 17
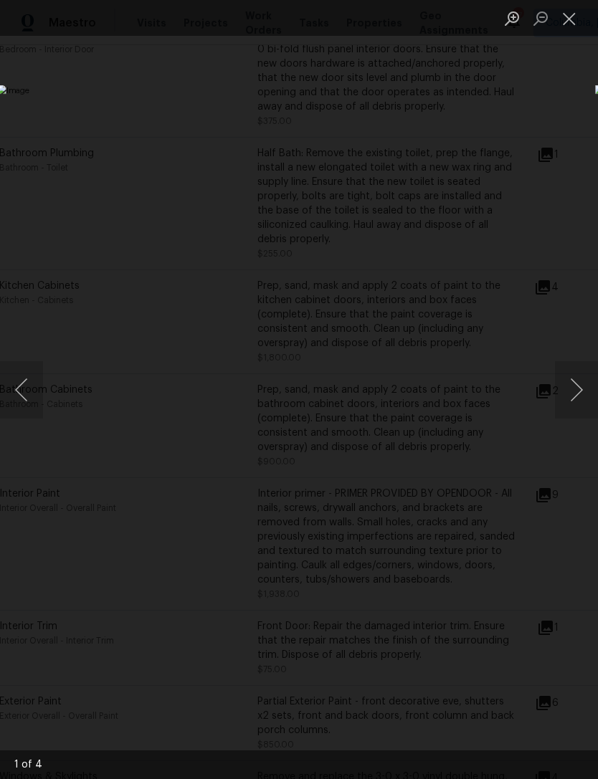
click at [579, 394] on button "Next image" at bounding box center [576, 389] width 43 height 57
click at [580, 388] on button "Next image" at bounding box center [576, 389] width 43 height 57
click at [578, 386] on button "Next image" at bounding box center [576, 389] width 43 height 57
click at [570, 19] on button "Close lightbox" at bounding box center [569, 18] width 29 height 25
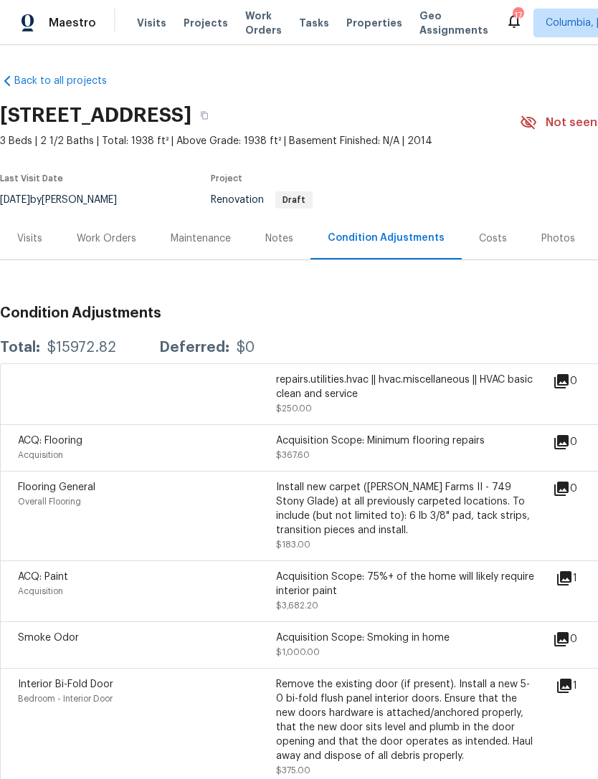
scroll to position [0, 0]
click at [119, 244] on div "Work Orders" at bounding box center [106, 238] width 59 height 14
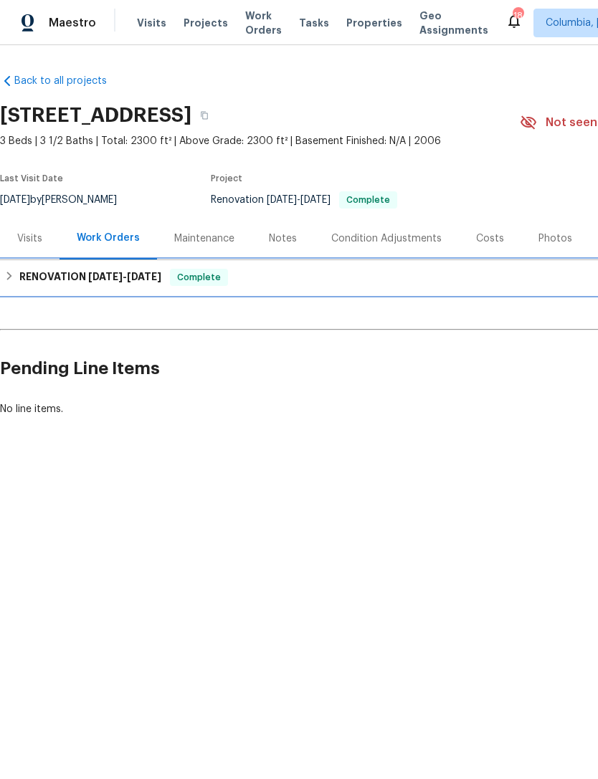
click at [8, 277] on icon at bounding box center [9, 276] width 10 height 10
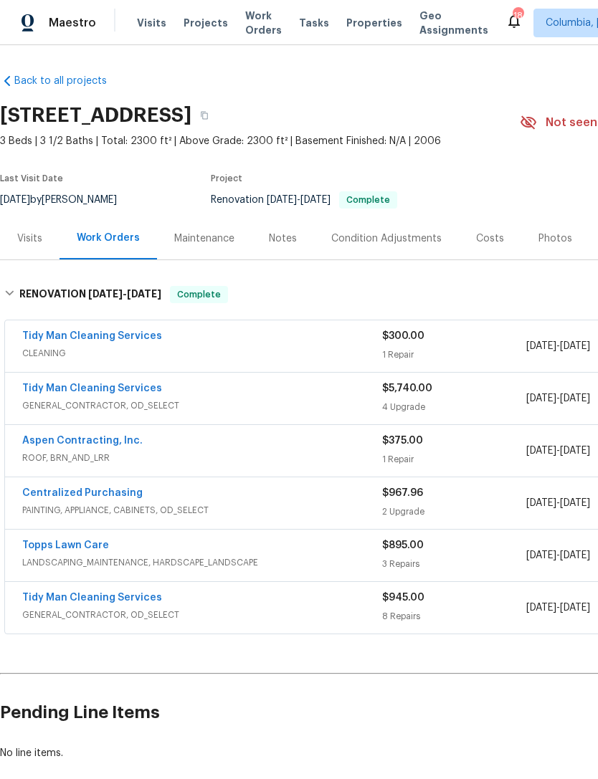
click at [47, 493] on link "Centralized Purchasing" at bounding box center [82, 493] width 120 height 10
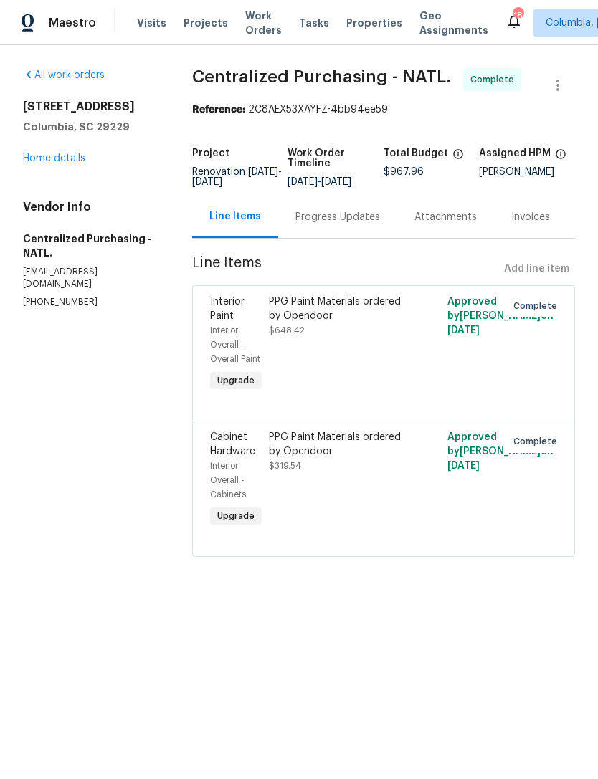
click at [312, 363] on div "PPG Paint Materials ordered by Opendoor $648.42" at bounding box center [338, 344] width 148 height 109
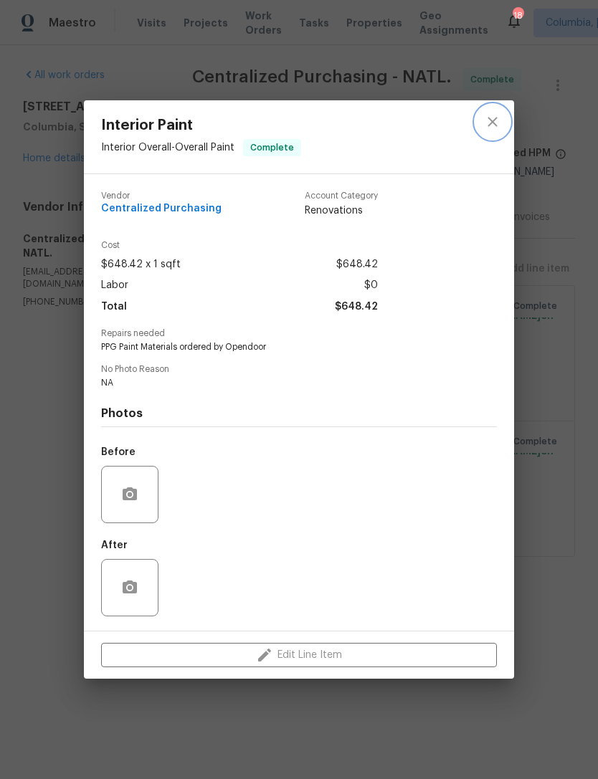
click at [487, 120] on icon "close" at bounding box center [492, 121] width 17 height 17
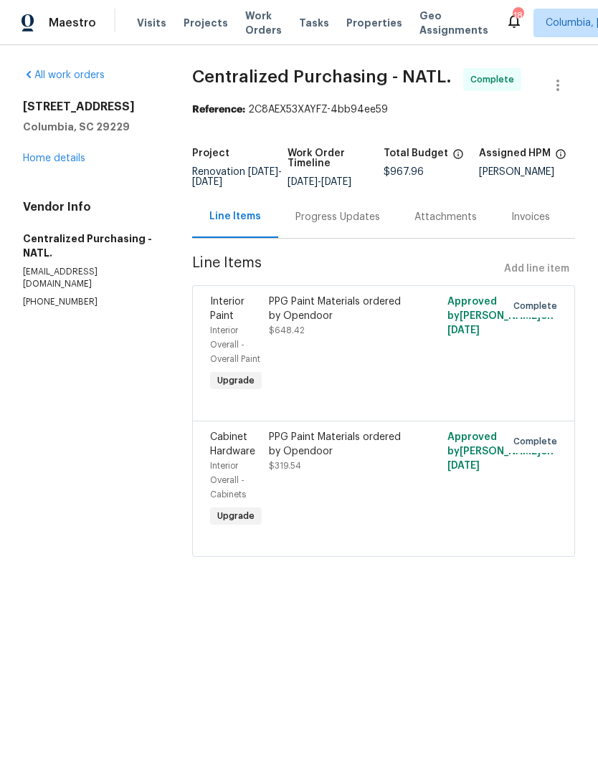
click at [340, 473] on div "PPG Paint Materials ordered by Opendoor $319.54" at bounding box center [339, 451] width 140 height 43
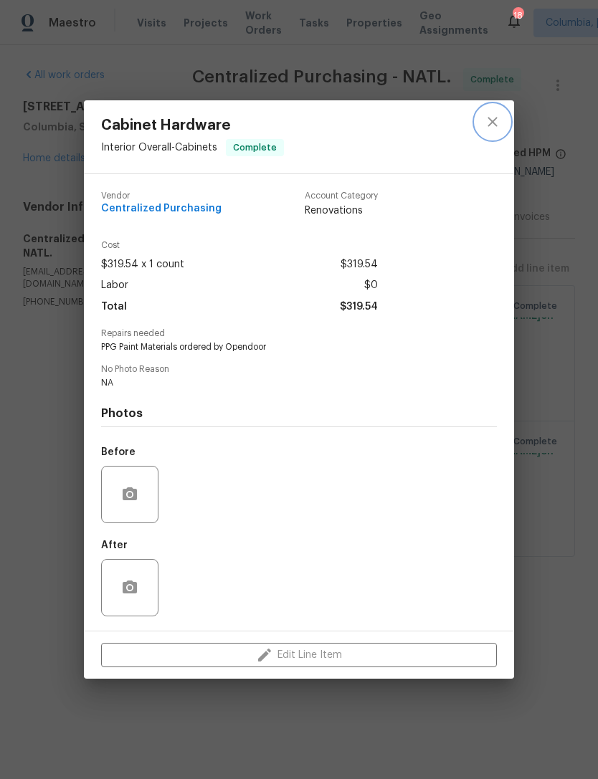
click at [492, 116] on icon "close" at bounding box center [492, 121] width 17 height 17
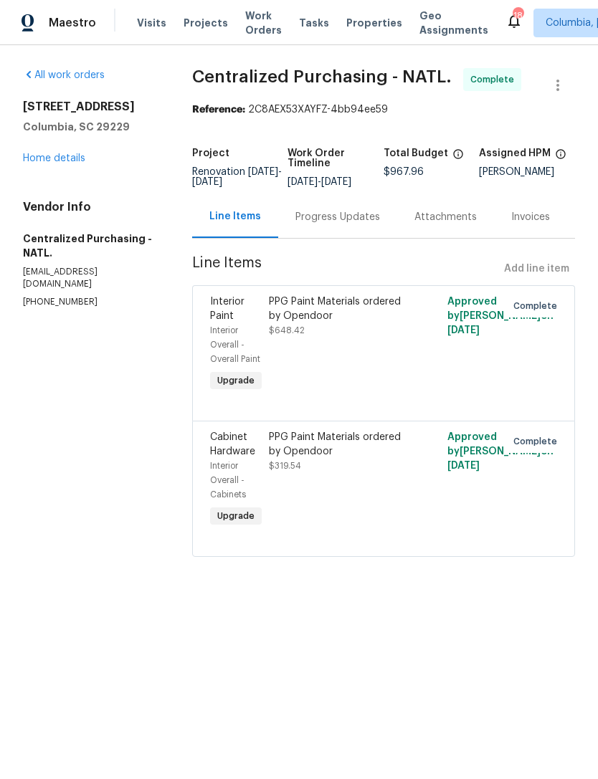
click at [33, 157] on link "Home details" at bounding box center [54, 158] width 62 height 10
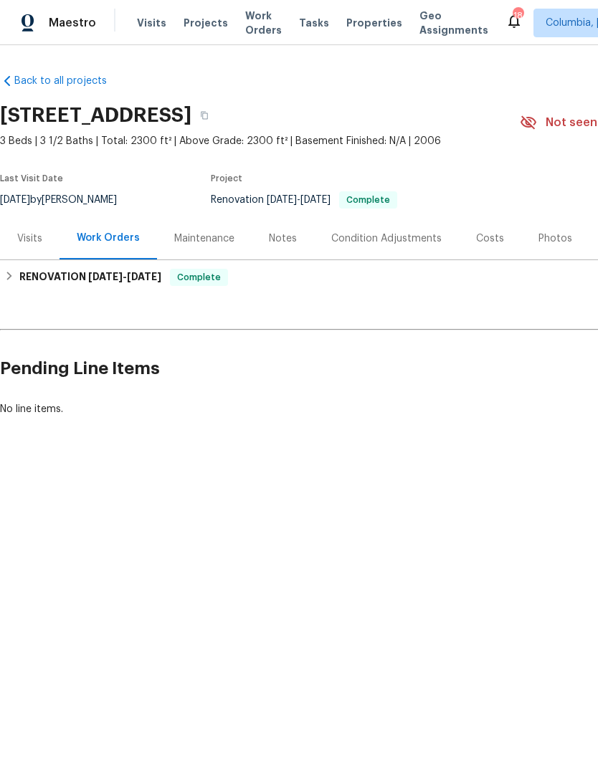
click at [538, 245] on div "Photos" at bounding box center [555, 238] width 34 height 14
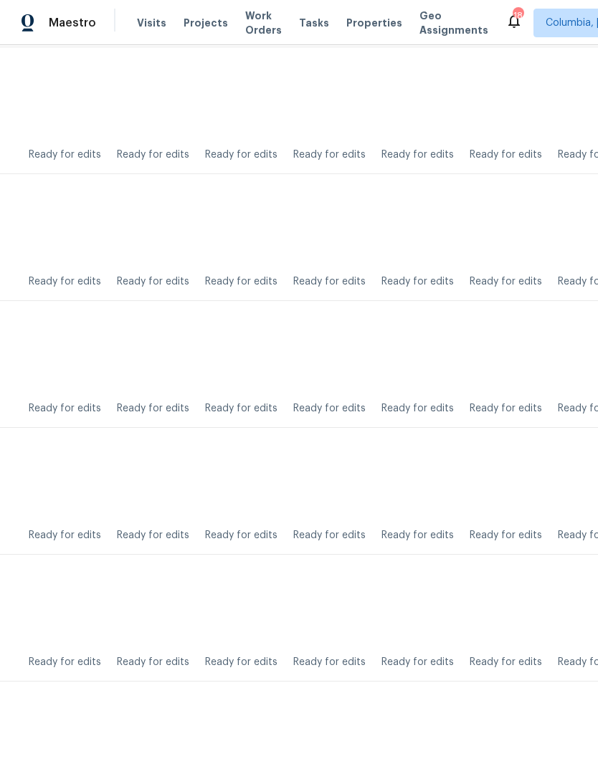
scroll to position [536, 34]
